Goal: Complete application form: Complete application form

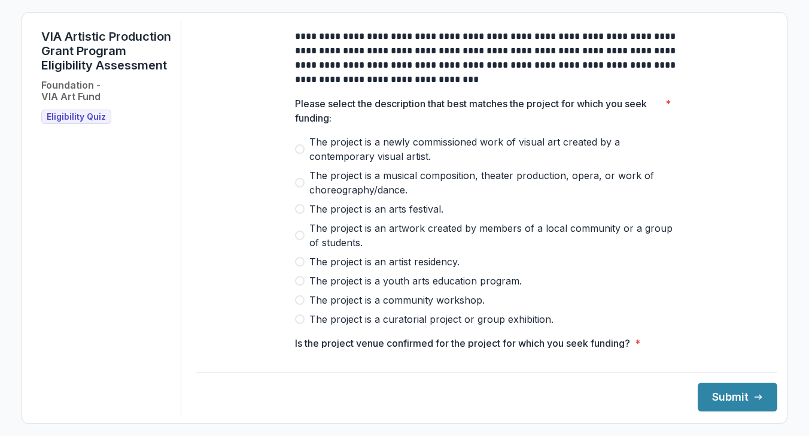
click at [297, 187] on span at bounding box center [300, 183] width 10 height 10
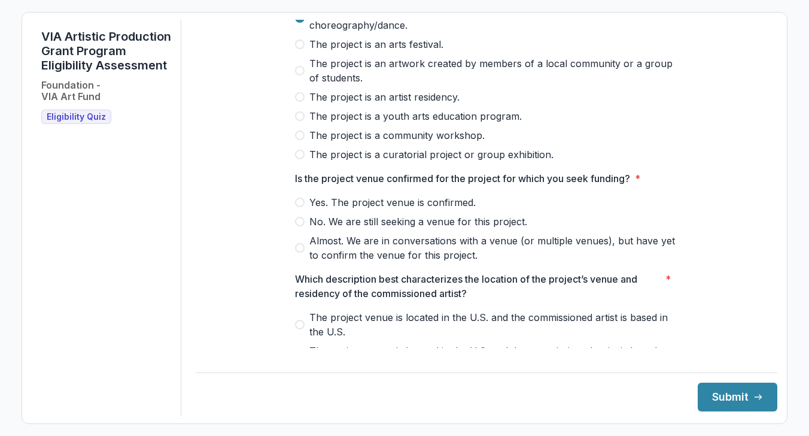
scroll to position [190, 0]
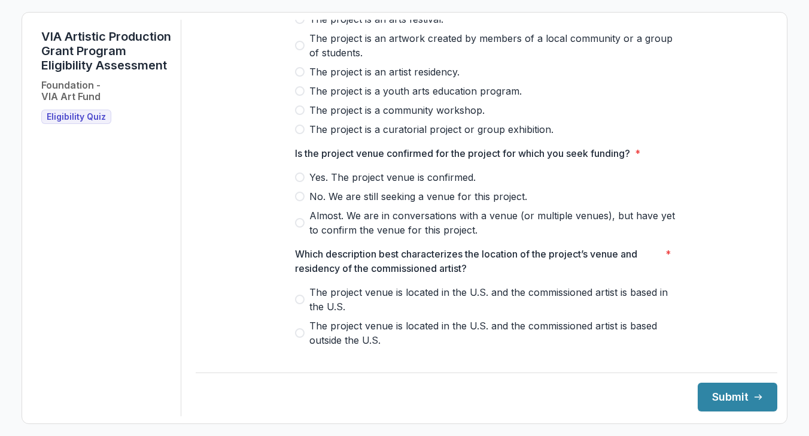
click at [297, 182] on span at bounding box center [300, 177] width 10 height 10
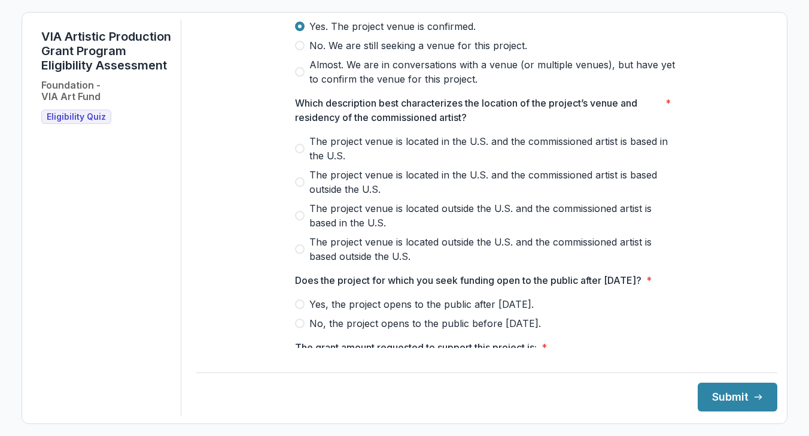
scroll to position [347, 0]
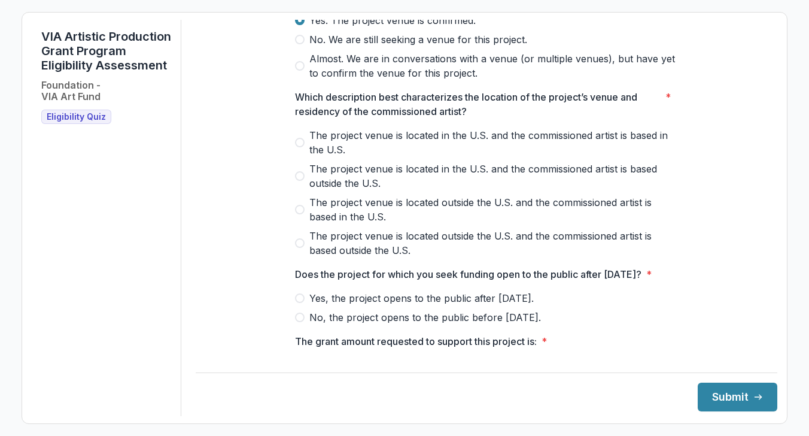
click at [295, 147] on span at bounding box center [300, 143] width 10 height 10
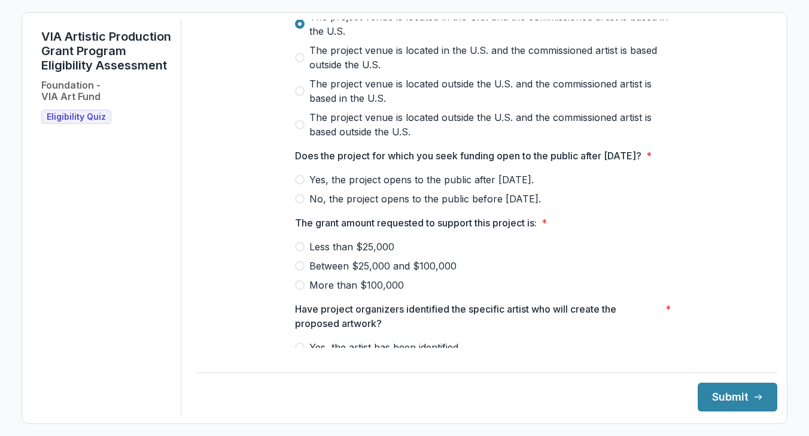
scroll to position [473, 0]
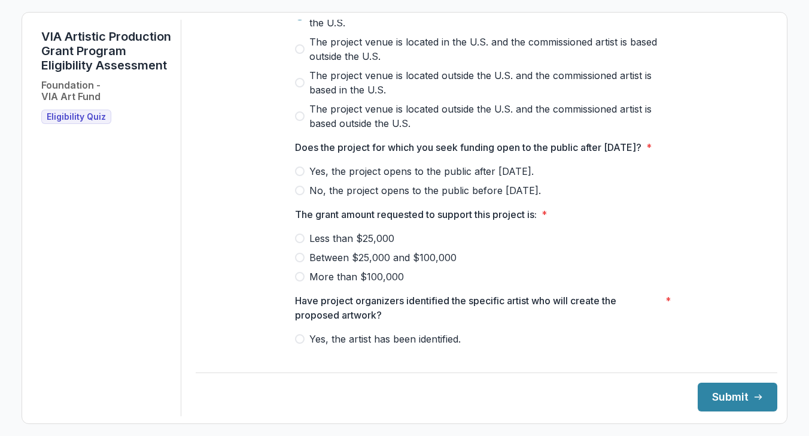
click at [298, 176] on span at bounding box center [300, 171] width 10 height 10
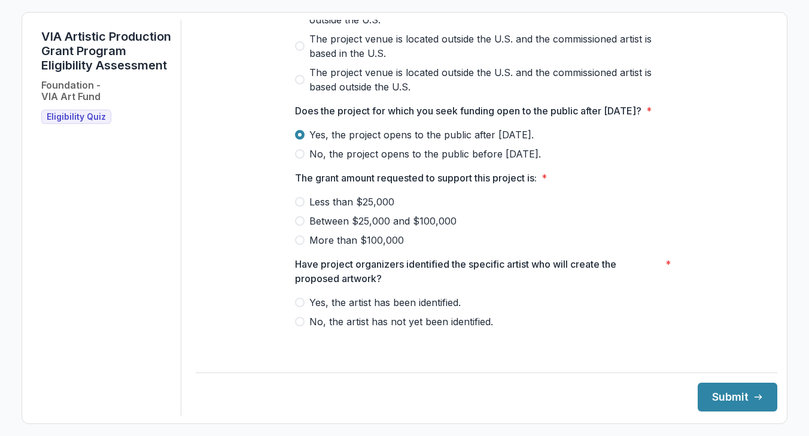
click at [296, 206] on span at bounding box center [300, 202] width 10 height 10
click at [302, 307] on span at bounding box center [300, 302] width 10 height 10
click at [720, 393] on button "Submit" at bounding box center [738, 396] width 80 height 29
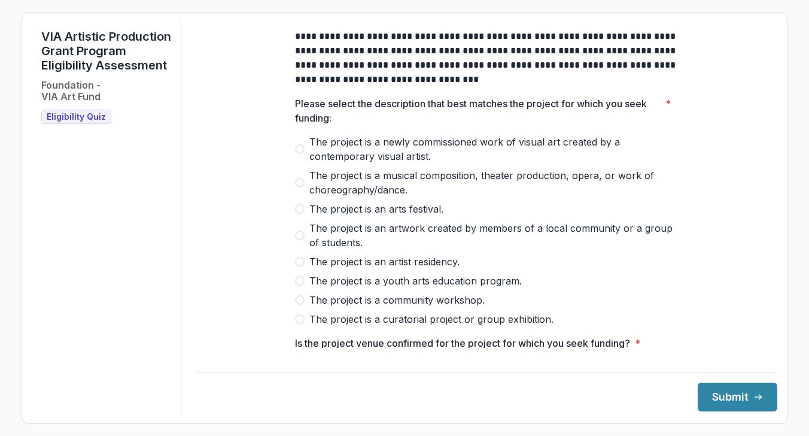
click at [297, 187] on span at bounding box center [300, 183] width 10 height 10
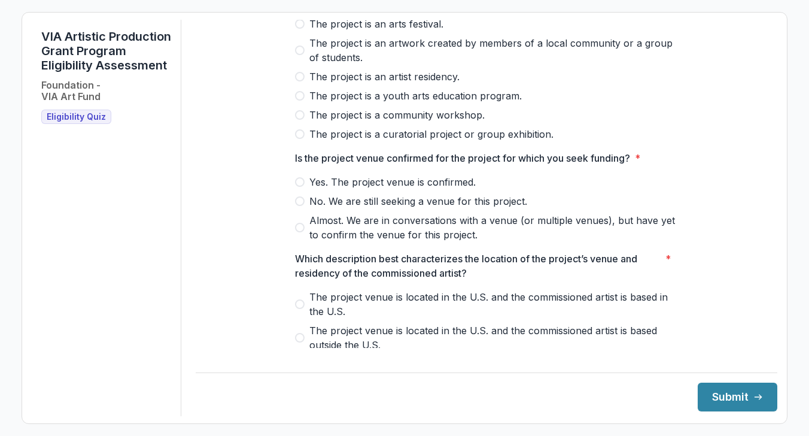
scroll to position [191, 0]
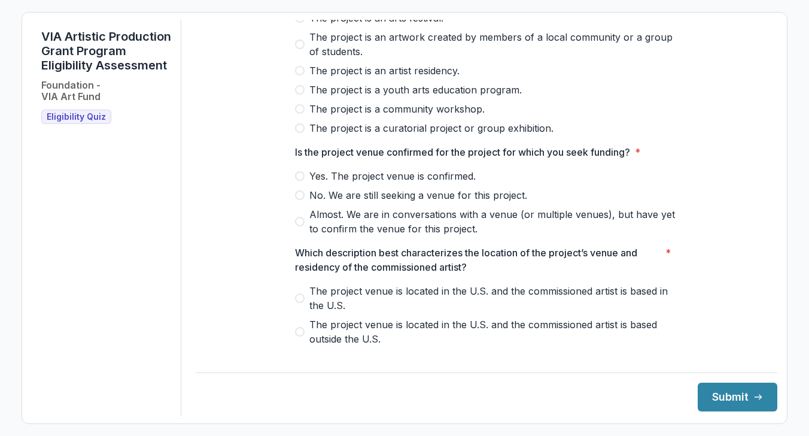
click at [300, 181] on span at bounding box center [300, 176] width 10 height 10
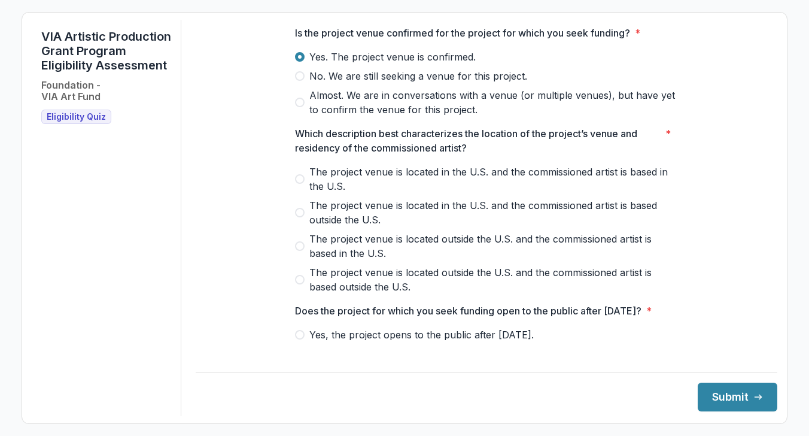
scroll to position [311, 0]
click at [297, 183] on span at bounding box center [300, 178] width 10 height 10
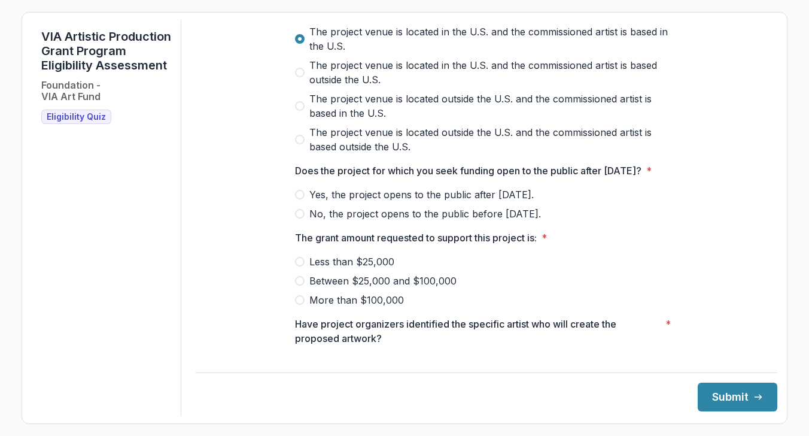
scroll to position [451, 0]
click at [299, 198] on span at bounding box center [300, 194] width 10 height 10
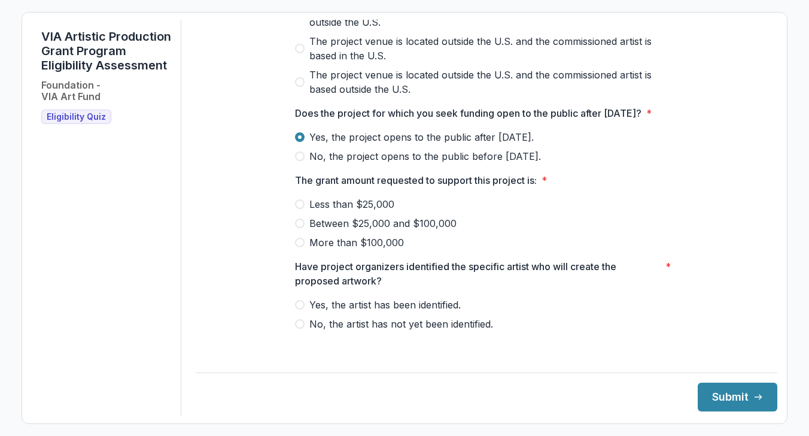
scroll to position [524, 0]
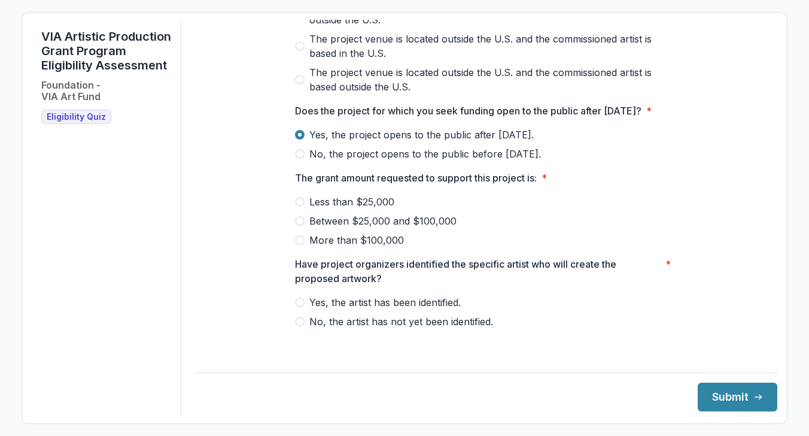
click at [296, 206] on span at bounding box center [300, 202] width 10 height 10
click at [297, 307] on span at bounding box center [300, 302] width 10 height 10
click at [725, 400] on button "Submit" at bounding box center [738, 396] width 80 height 29
